Goal: Task Accomplishment & Management: Manage account settings

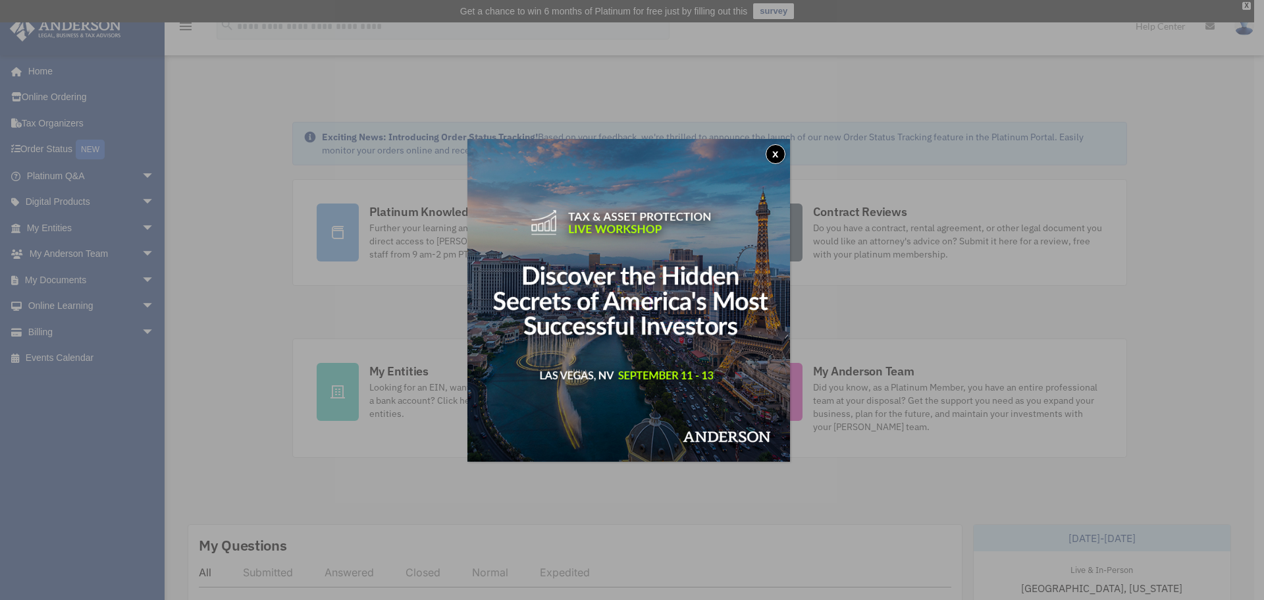
click at [777, 155] on button "x" at bounding box center [776, 154] width 20 height 20
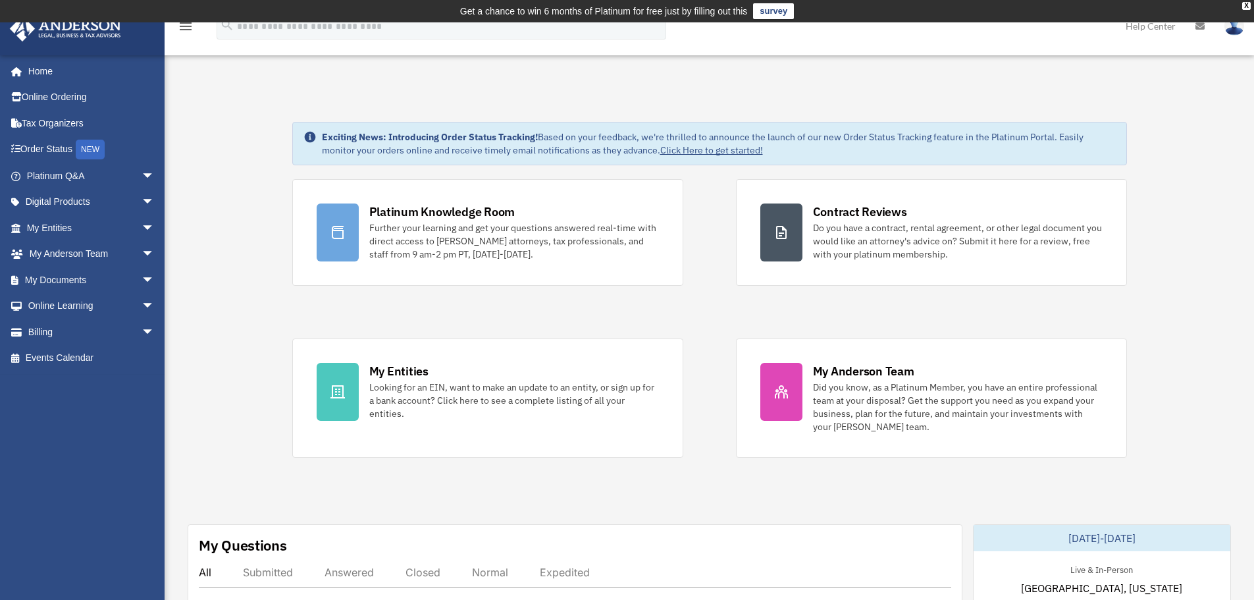
scroll to position [329, 0]
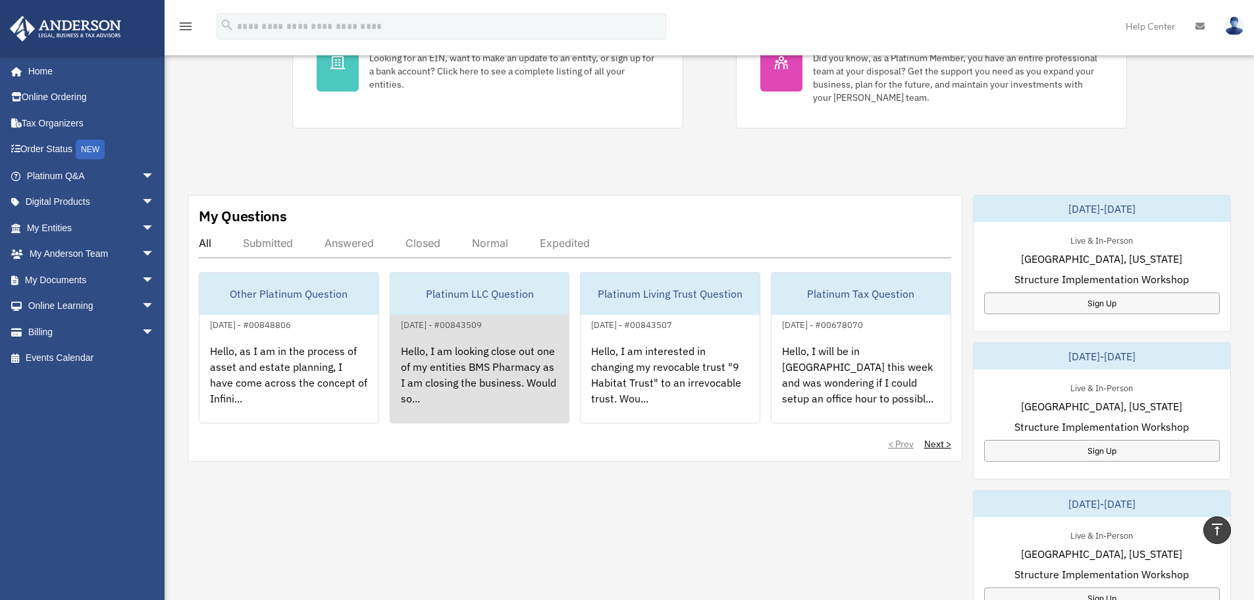
click at [485, 312] on div "Platinum LLC Question" at bounding box center [479, 294] width 179 height 42
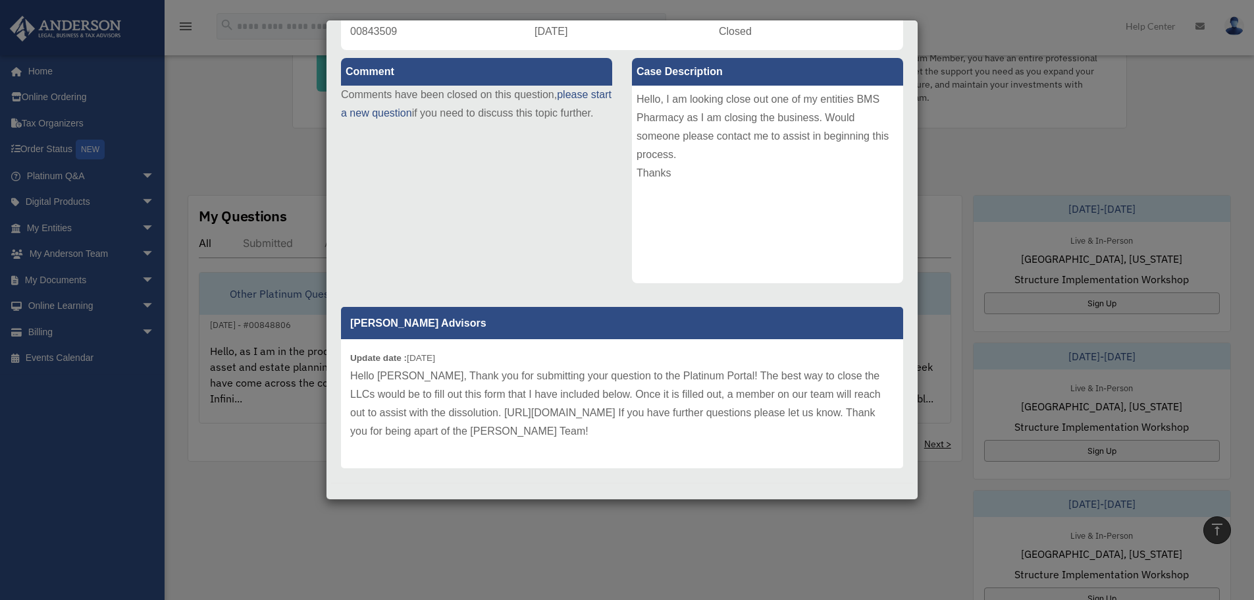
scroll to position [134, 0]
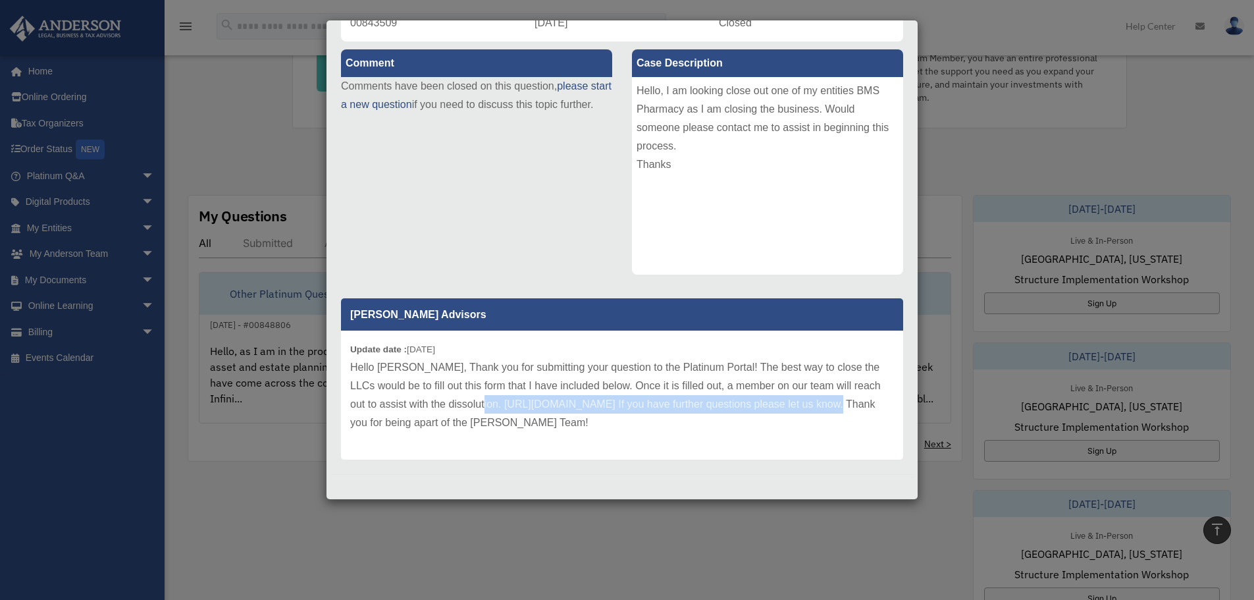
drag, startPoint x: 475, startPoint y: 404, endPoint x: 845, endPoint y: 408, distance: 370.1
click at [845, 408] on p "Hello Keshawn, Thank you for submitting your question to the Platinum Portal! T…" at bounding box center [622, 395] width 544 height 74
copy p "https://andersonadvisors.com/dissolution-form/?acctclientid=001U000001hV5s1"
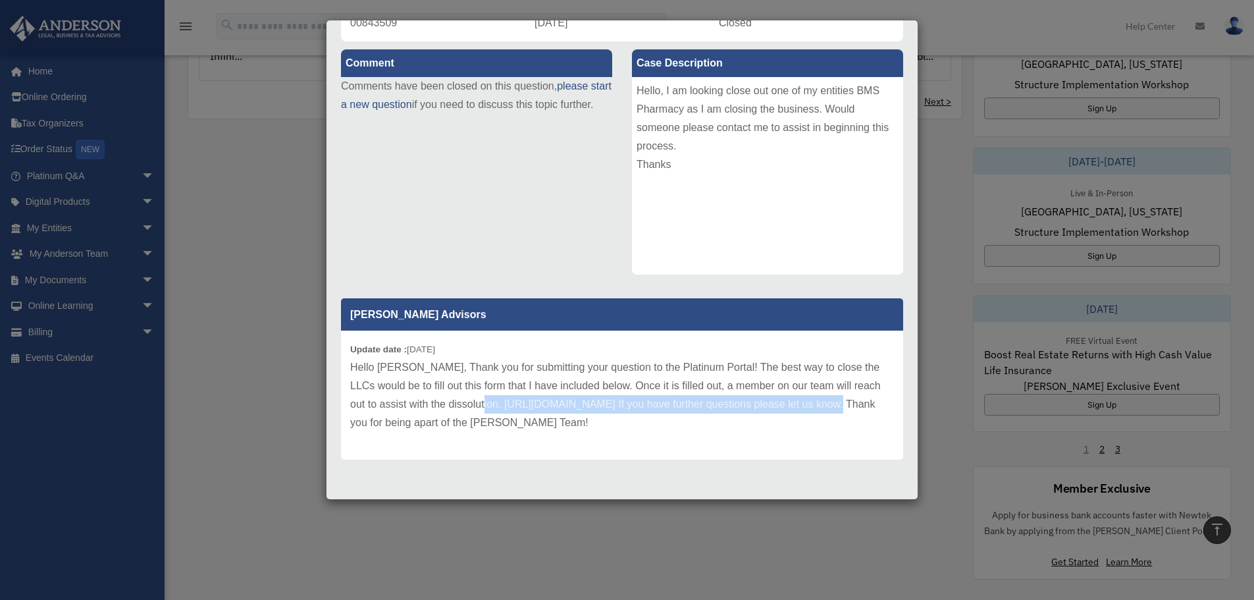
scroll to position [724, 0]
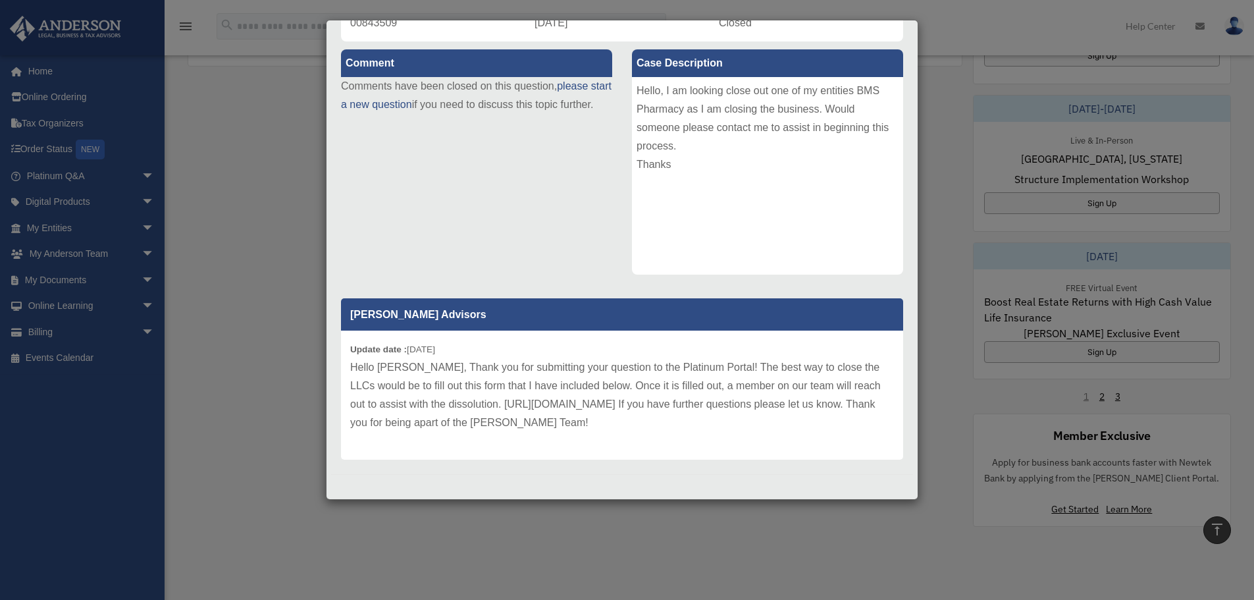
click at [252, 394] on div "Case Detail × Platinum LLC Question Case Number 00843509 Created Date January 2…" at bounding box center [627, 300] width 1254 height 600
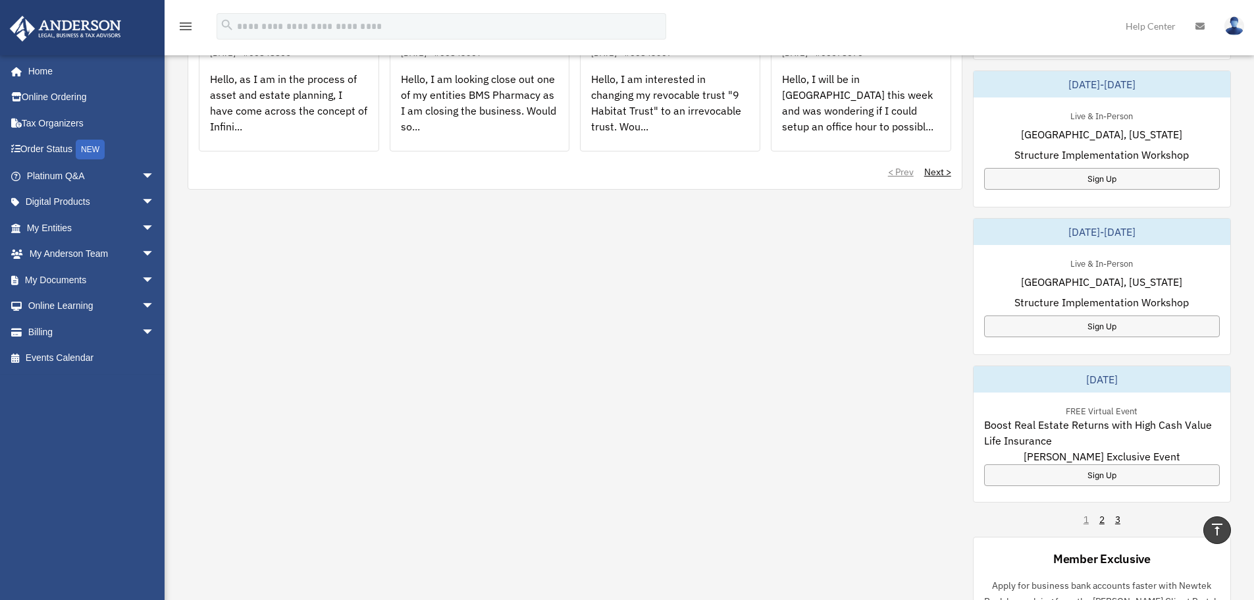
scroll to position [206, 0]
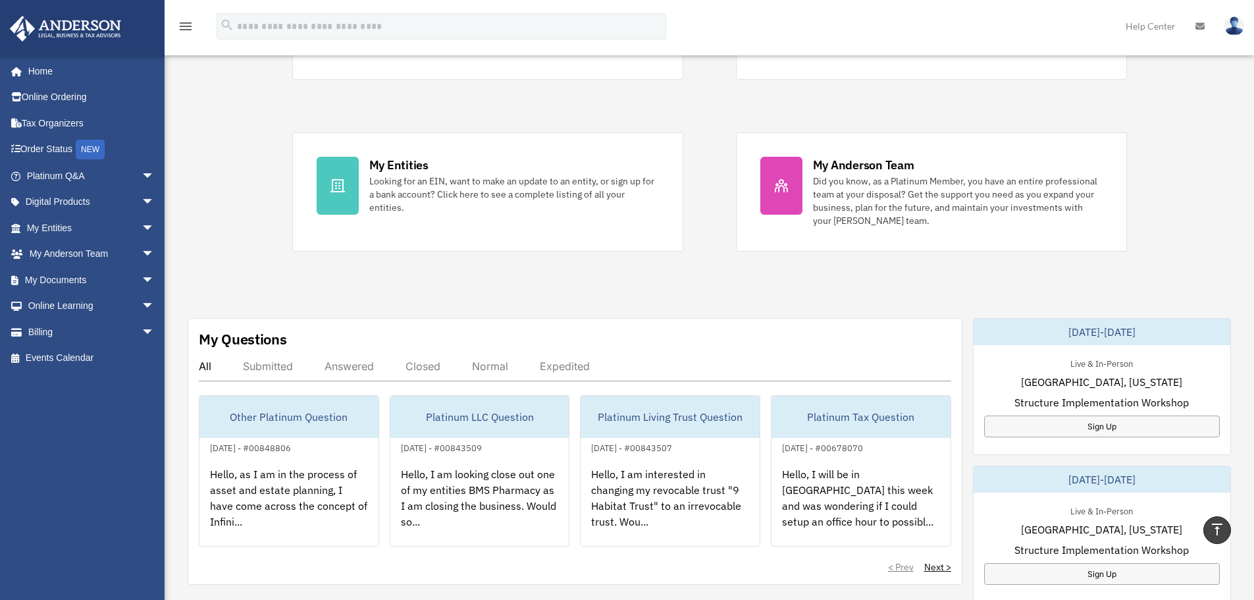
click at [1239, 19] on img at bounding box center [1235, 25] width 20 height 19
click at [996, 119] on link "Logout" at bounding box center [1037, 114] width 132 height 27
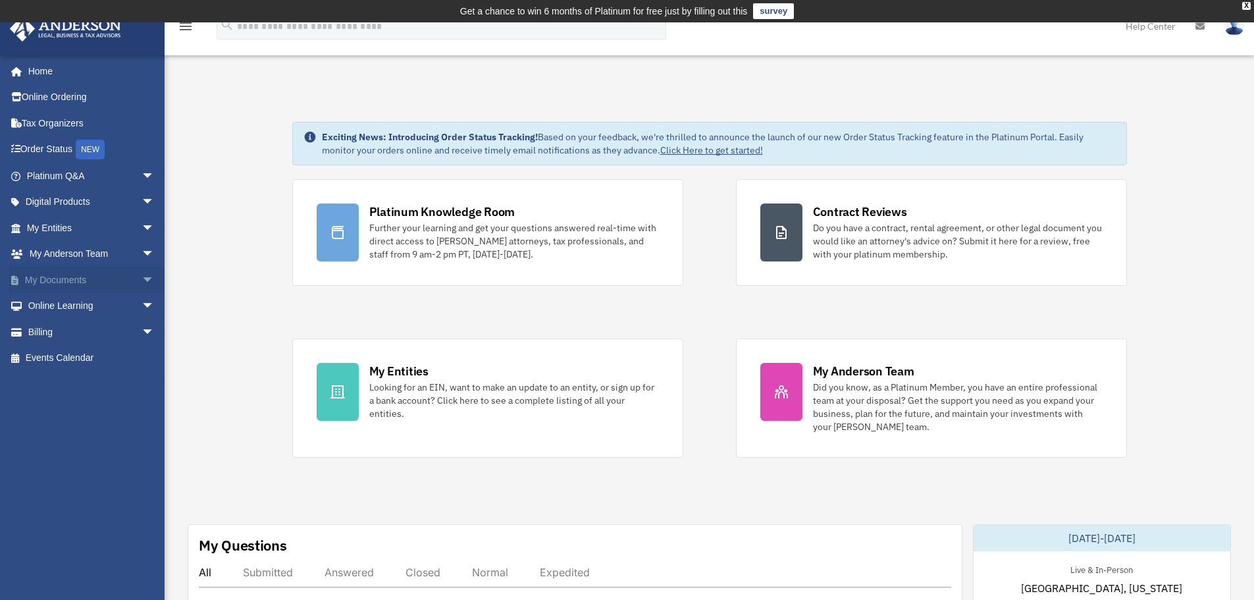
click at [142, 280] on span "arrow_drop_down" at bounding box center [155, 280] width 26 height 27
click at [62, 303] on link "Box" at bounding box center [96, 306] width 156 height 26
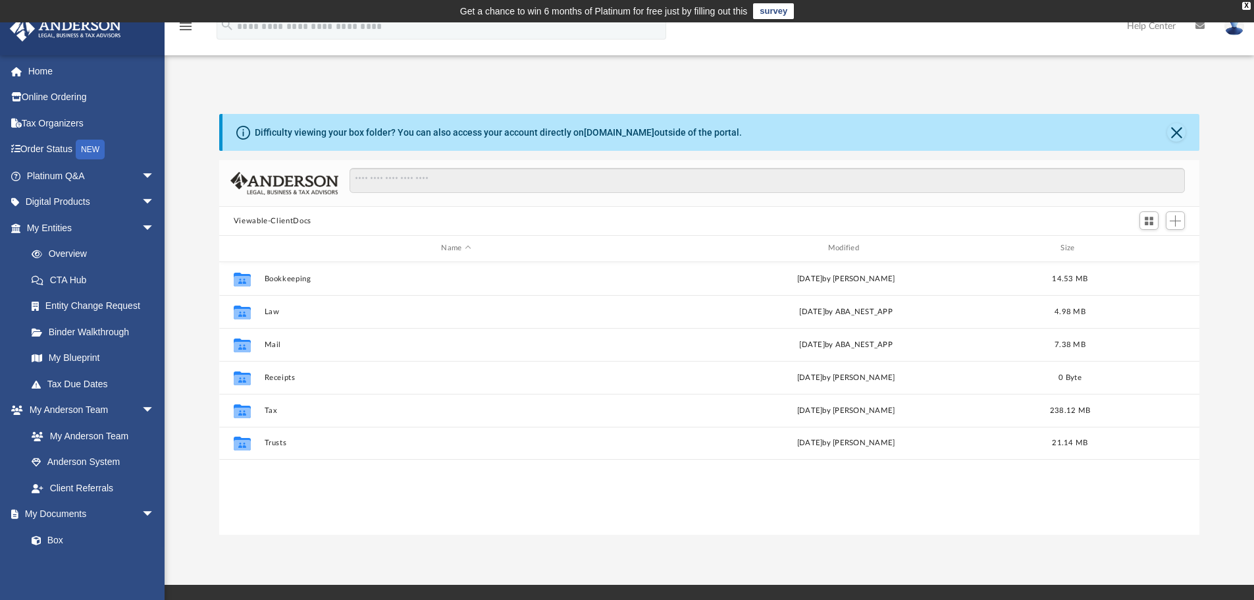
scroll to position [290, 971]
click at [1176, 221] on span "Add" at bounding box center [1175, 220] width 11 height 11
click at [1152, 267] on li "New Folder" at bounding box center [1157, 268] width 42 height 14
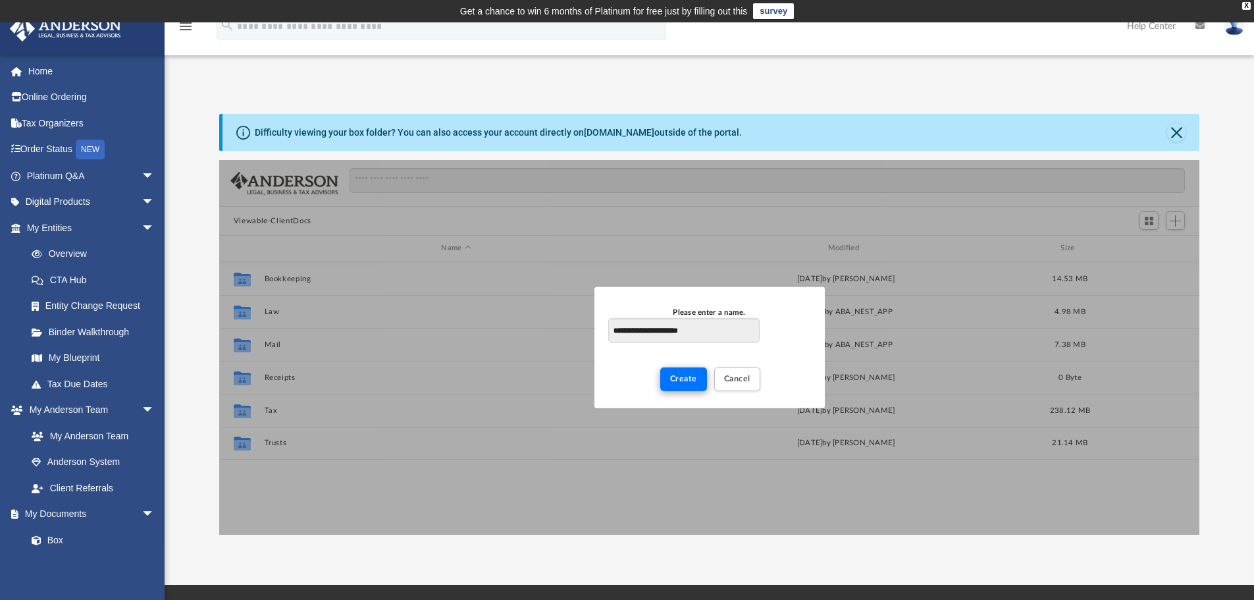
type input "**********"
click at [682, 378] on span "Create" at bounding box center [683, 379] width 27 height 8
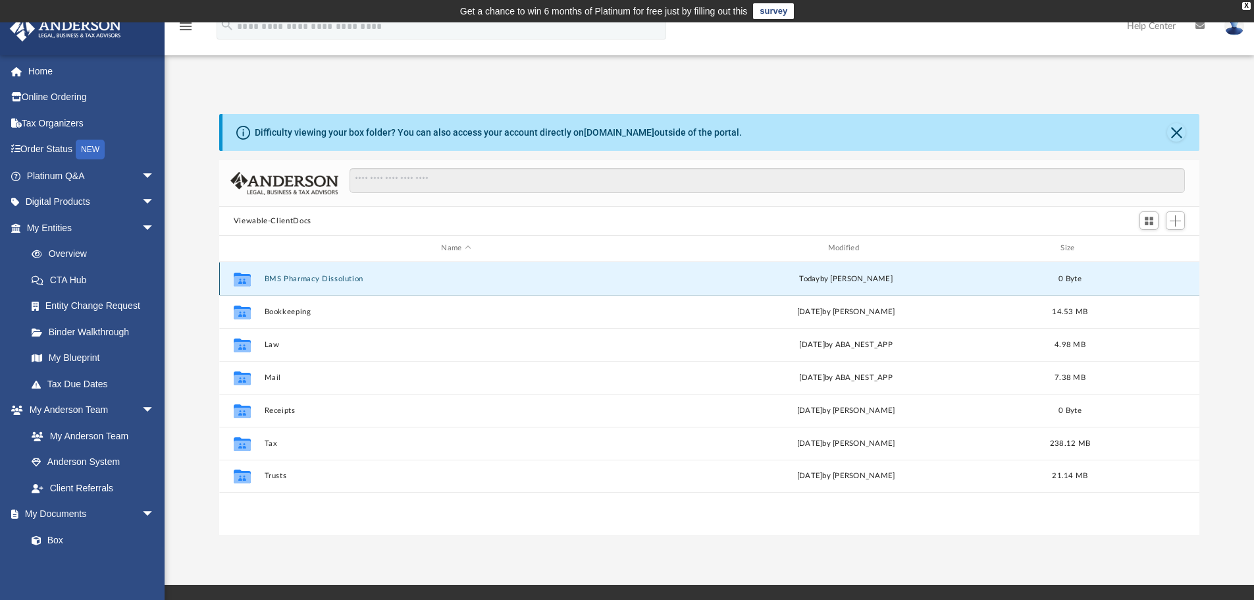
click at [327, 279] on button "BMS Pharmacy Dissolution" at bounding box center [456, 279] width 384 height 9
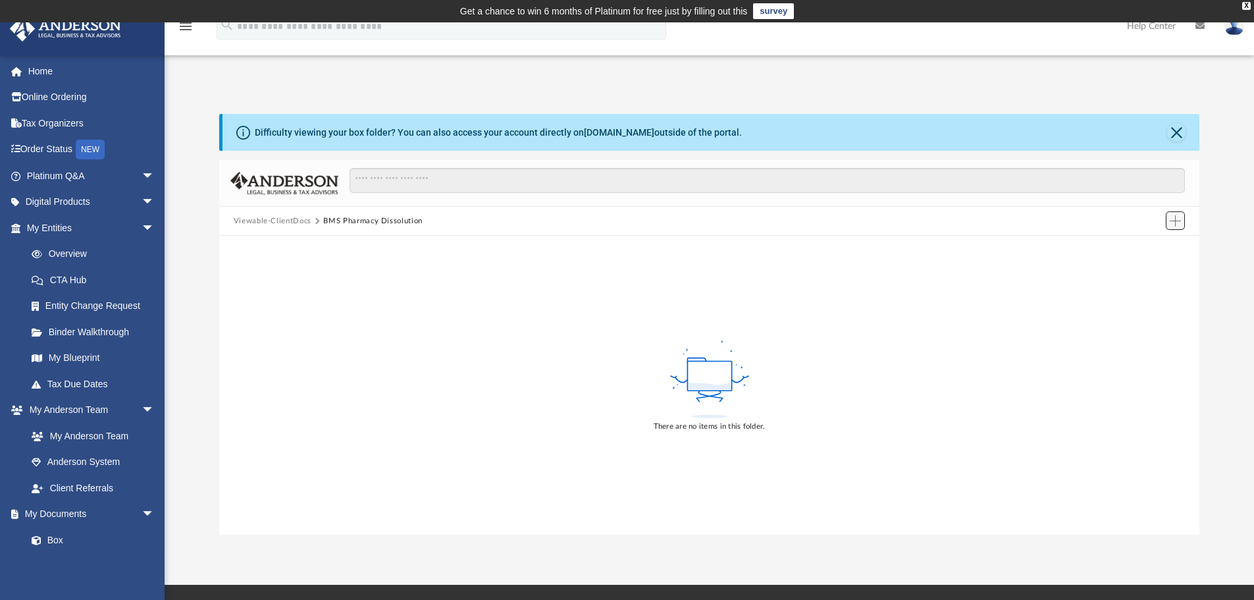
click at [1174, 220] on span "Add" at bounding box center [1175, 220] width 11 height 11
click at [1148, 246] on li "Upload" at bounding box center [1157, 247] width 42 height 14
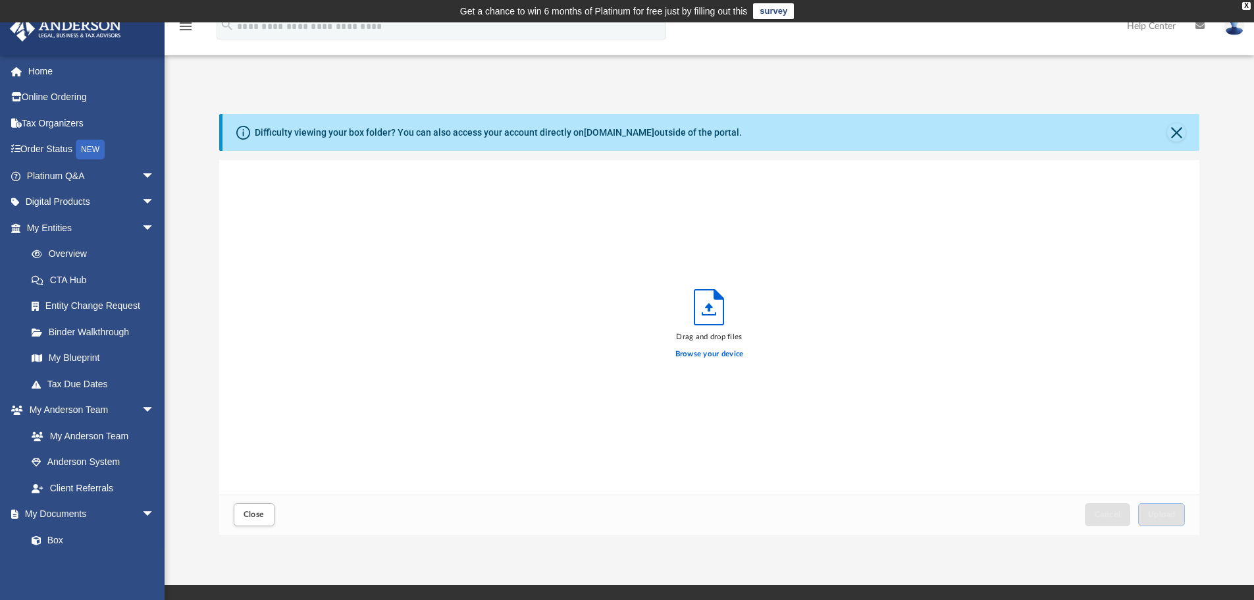
scroll to position [324, 971]
click at [710, 349] on label "Browse your device" at bounding box center [710, 354] width 68 height 12
click at [0, 0] on input "Browse your device" at bounding box center [0, 0] width 0 height 0
click at [1161, 512] on span "Upload" at bounding box center [1162, 514] width 28 height 8
click at [253, 514] on span "Close" at bounding box center [254, 514] width 21 height 8
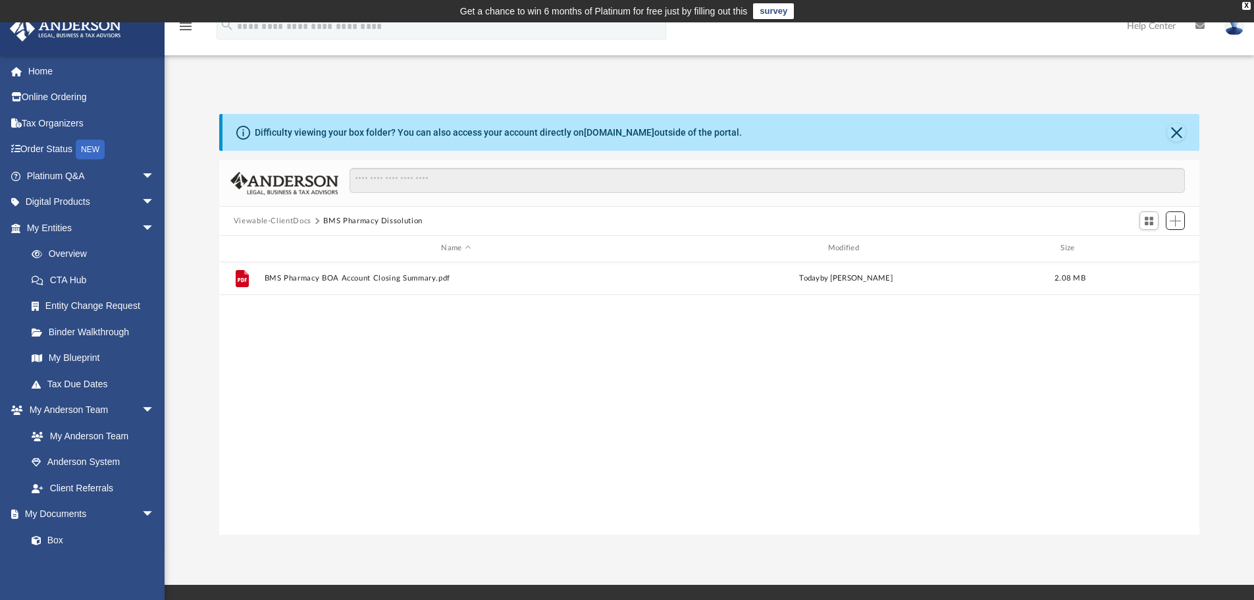
scroll to position [290, 971]
click at [78, 277] on link "CTA Hub" at bounding box center [96, 280] width 156 height 26
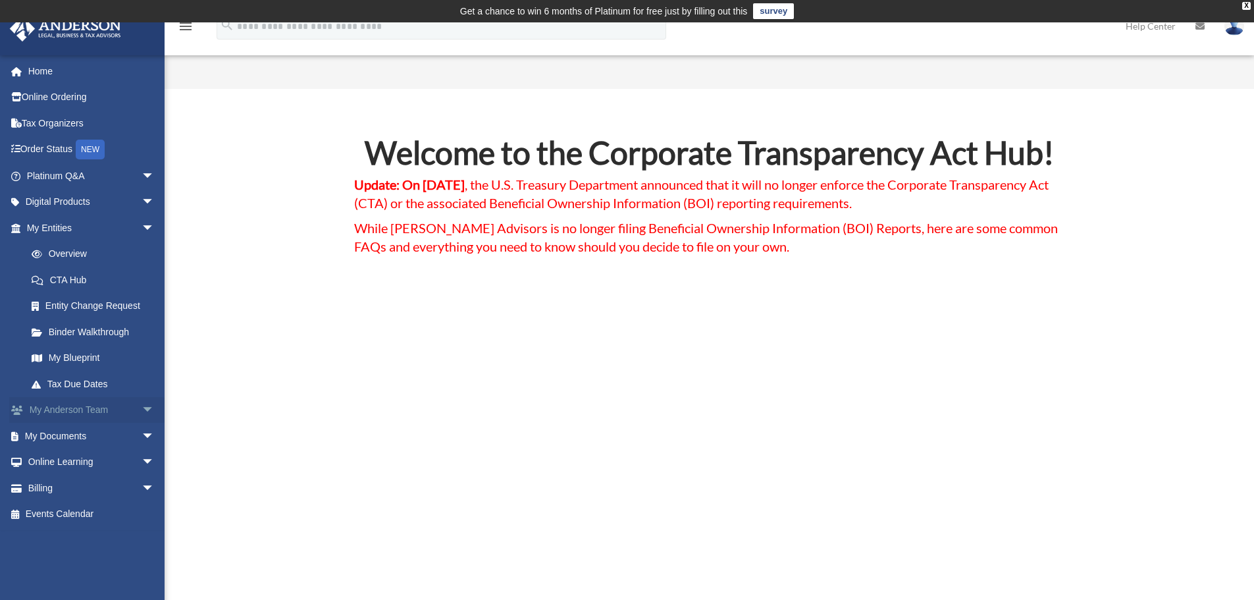
click at [142, 408] on span "arrow_drop_down" at bounding box center [155, 410] width 26 height 27
click at [99, 430] on link "My Anderson Team" at bounding box center [96, 436] width 156 height 26
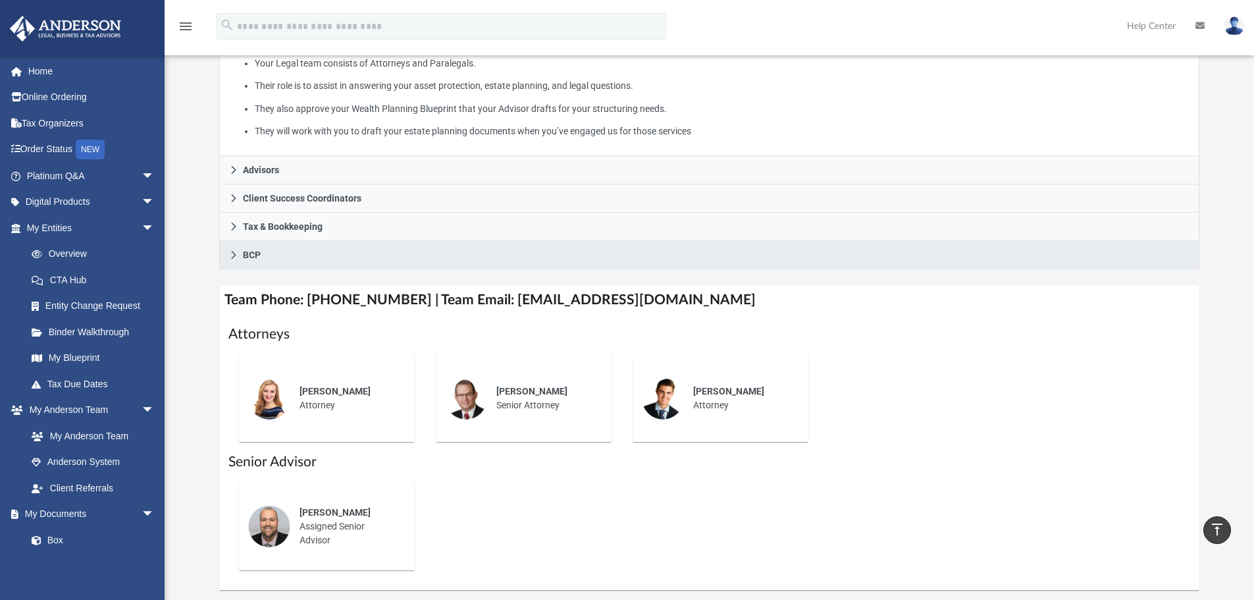
scroll to position [263, 0]
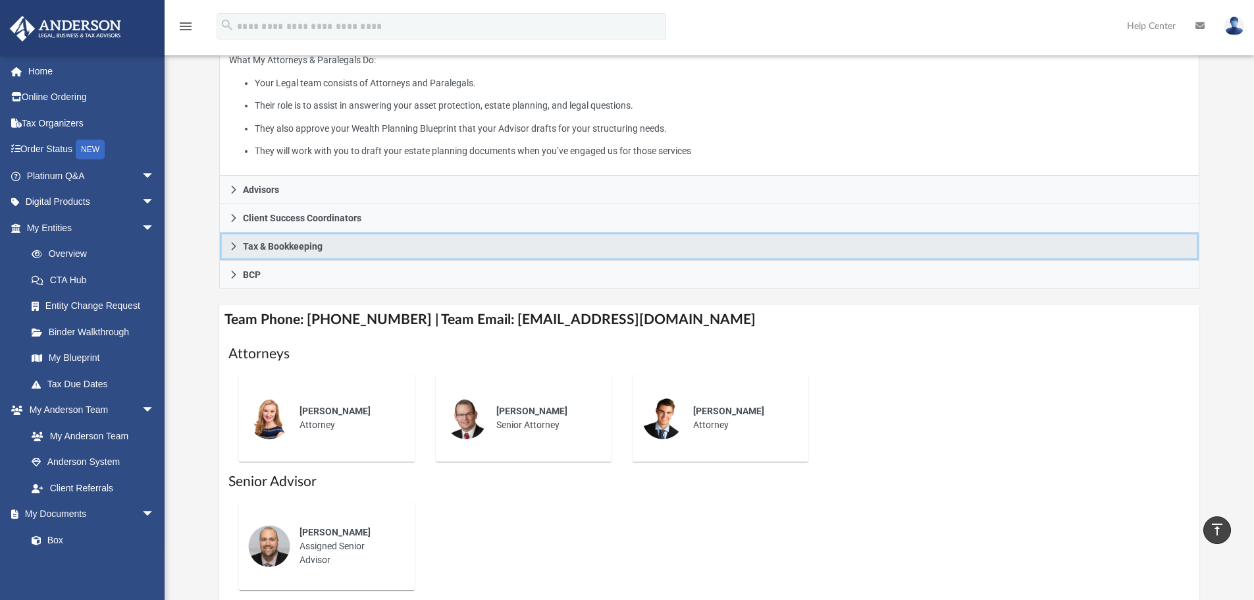
click at [232, 244] on icon at bounding box center [233, 246] width 9 height 9
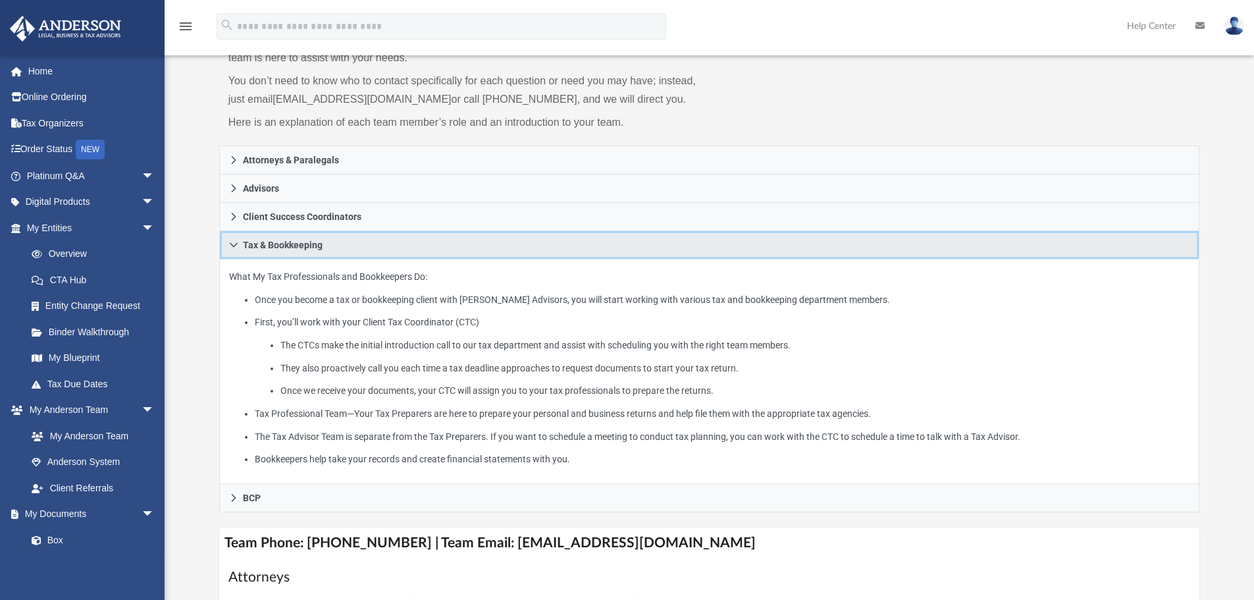
scroll to position [66, 0]
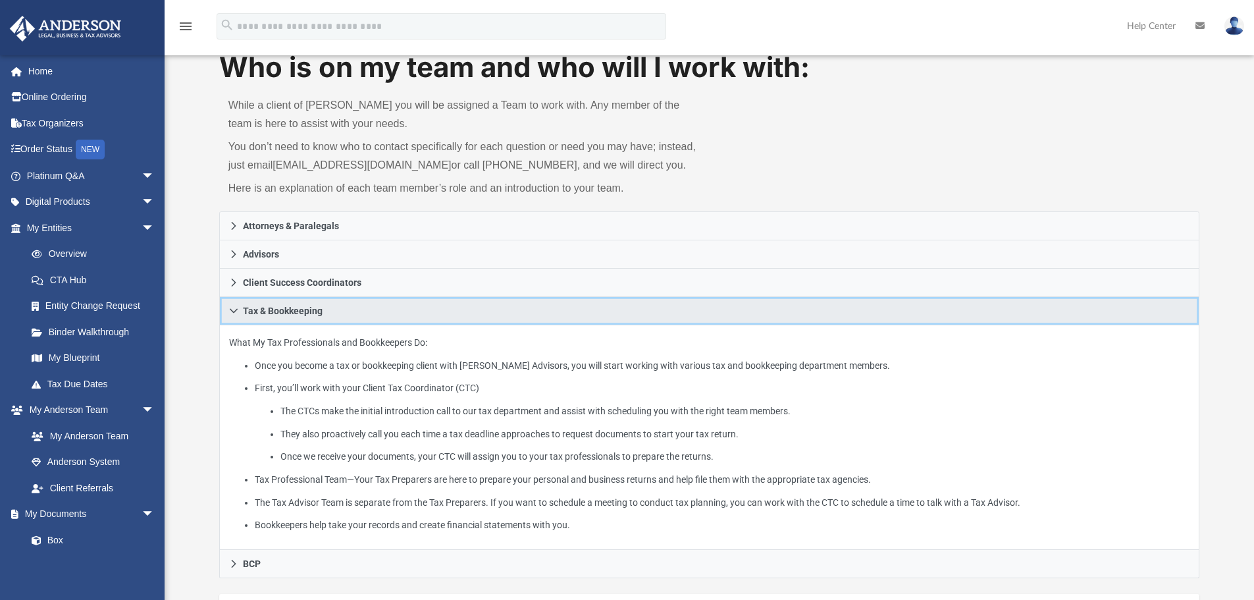
click at [225, 307] on link "Tax & Bookkeeping" at bounding box center [709, 311] width 981 height 28
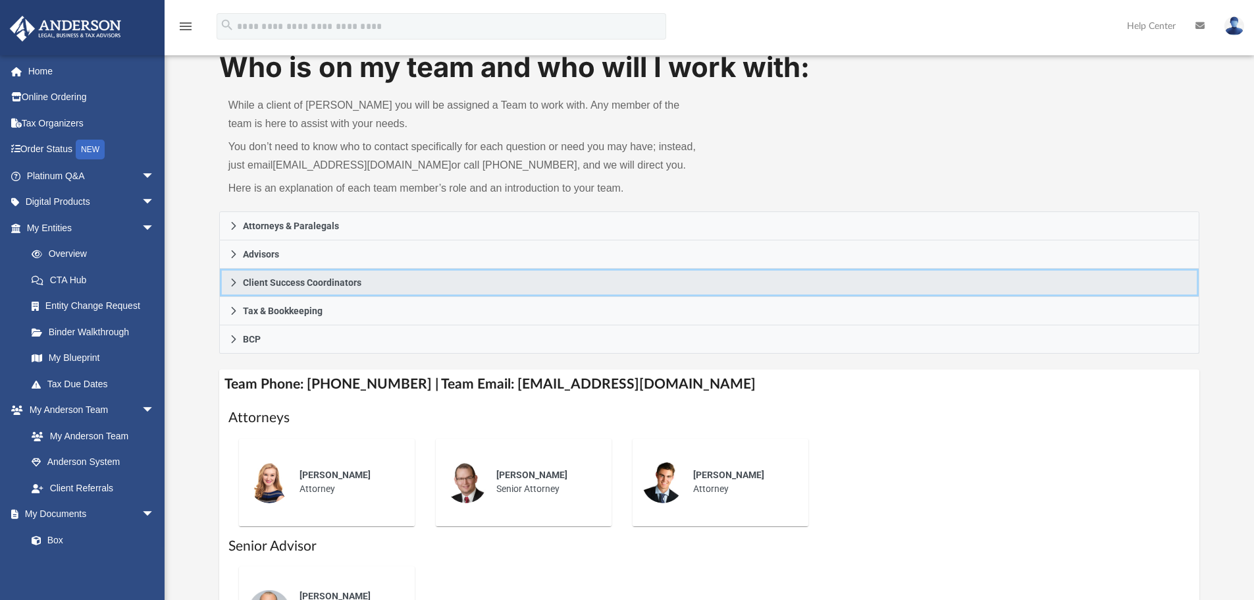
click at [232, 282] on icon at bounding box center [233, 282] width 9 height 9
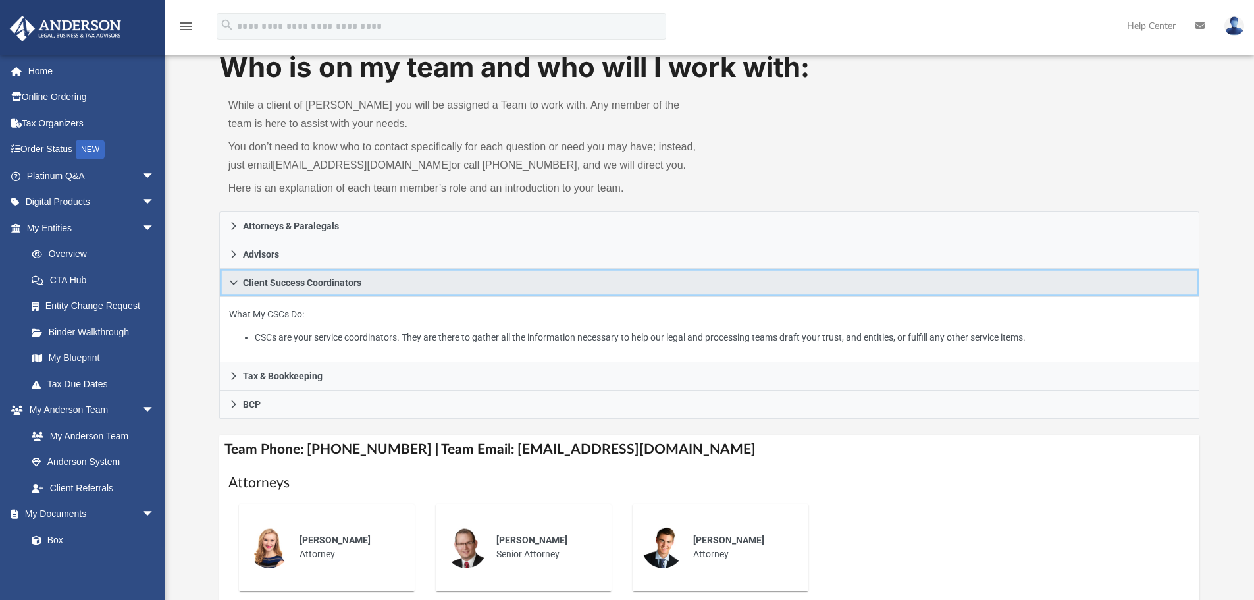
click at [232, 282] on icon at bounding box center [234, 282] width 8 height 5
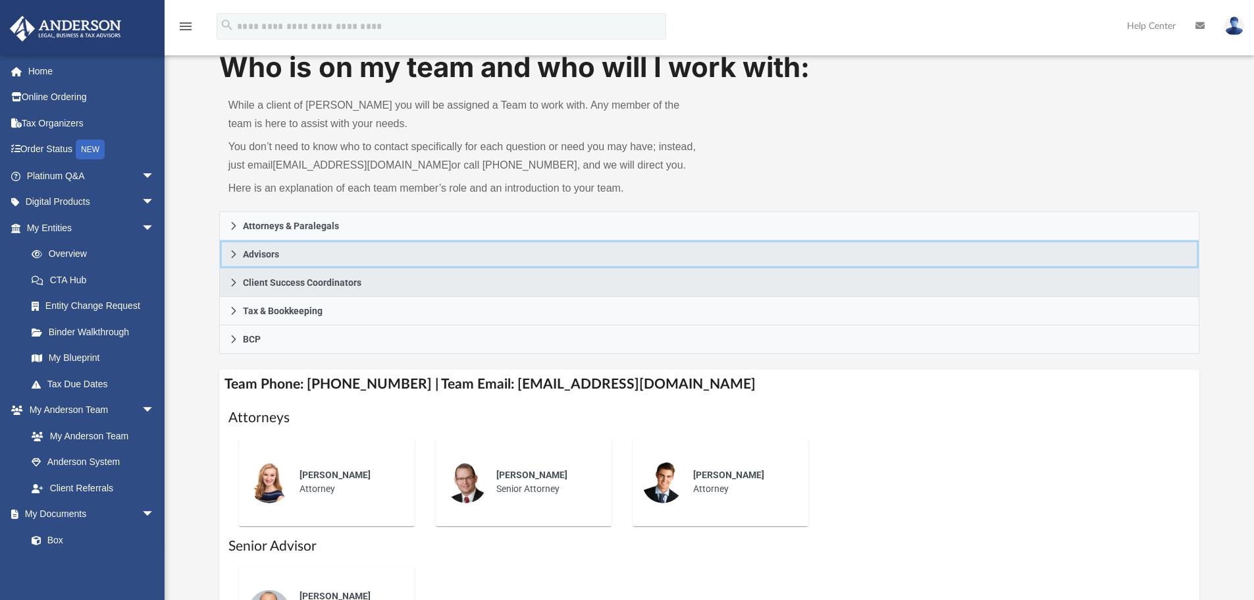
click at [234, 253] on icon at bounding box center [233, 254] width 9 height 9
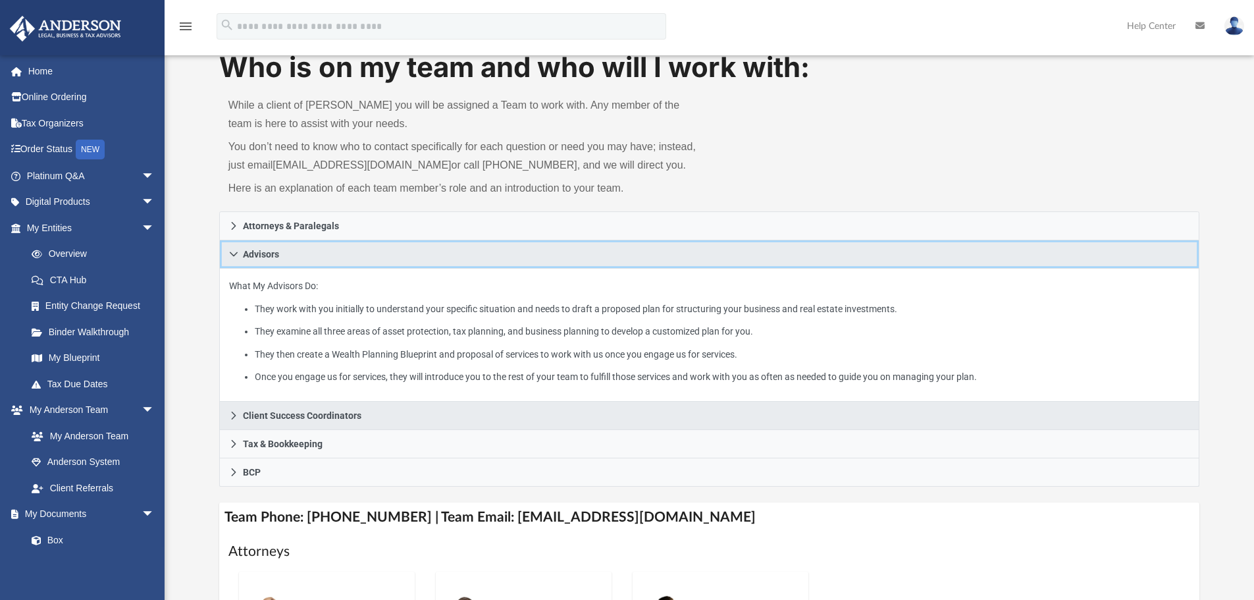
click at [234, 253] on icon at bounding box center [233, 254] width 9 height 9
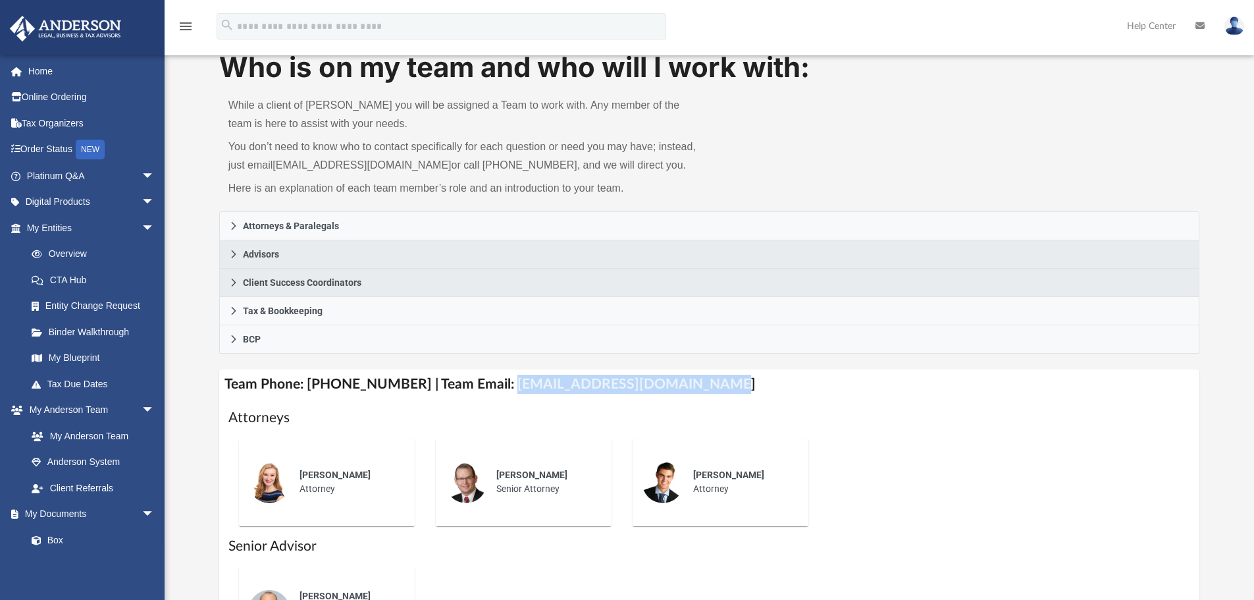
drag, startPoint x: 493, startPoint y: 384, endPoint x: 686, endPoint y: 394, distance: 193.2
click at [686, 394] on h4 "Team Phone: [PHONE_NUMBER] | Team Email: [EMAIL_ADDRESS][DOMAIN_NAME]" at bounding box center [709, 384] width 981 height 30
copy h4 "[EMAIL_ADDRESS][DOMAIN_NAME]"
click at [142, 228] on span "arrow_drop_down" at bounding box center [155, 228] width 26 height 27
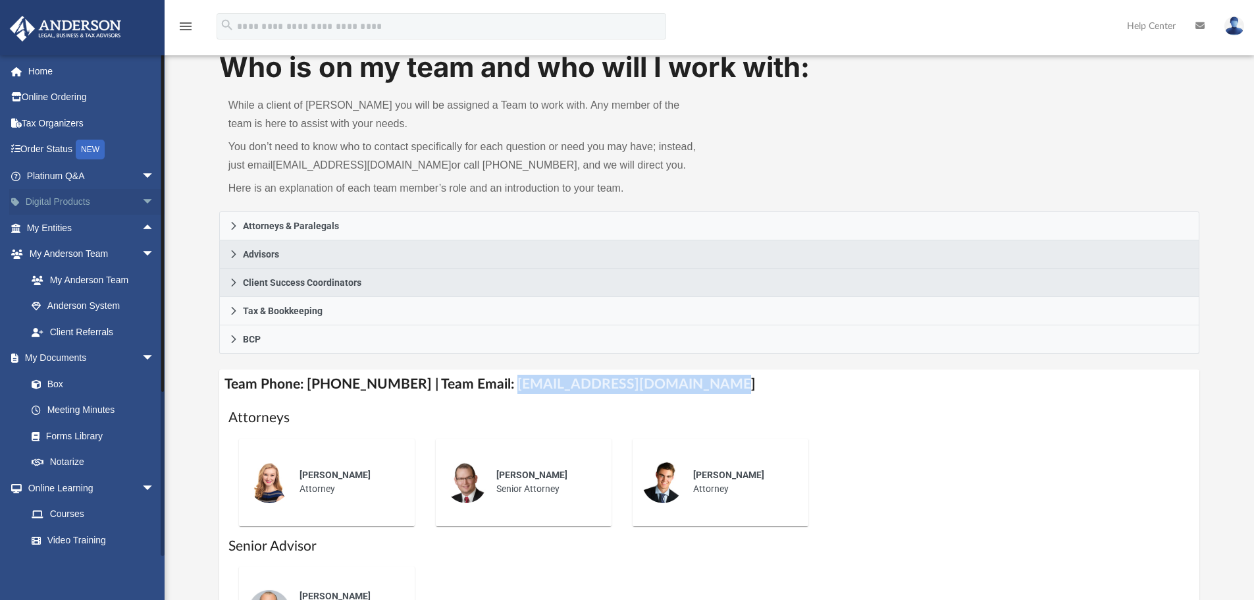
click at [142, 201] on span "arrow_drop_down" at bounding box center [155, 202] width 26 height 27
click at [86, 251] on div "Virtual Bookkeeping" at bounding box center [102, 254] width 112 height 16
click at [59, 119] on link "Tax Organizers" at bounding box center [91, 123] width 165 height 26
